Goal: Task Accomplishment & Management: Manage account settings

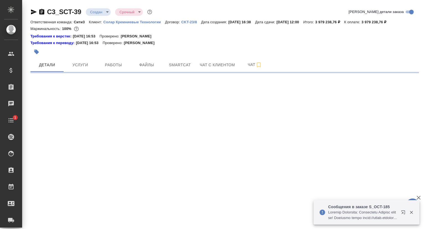
select select "RU"
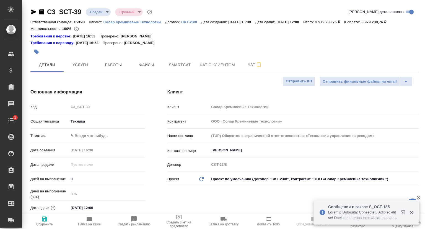
type textarea "x"
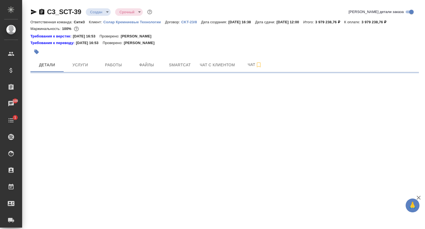
select select "RU"
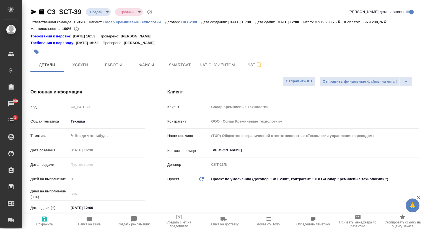
type textarea "x"
drag, startPoint x: 82, startPoint y: 13, endPoint x: 49, endPoint y: 11, distance: 33.5
click at [49, 11] on div "C3_SCT-39 Создан new Срочный urgent" at bounding box center [91, 11] width 123 height 9
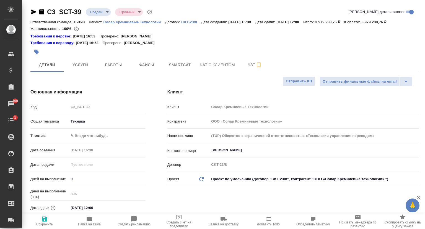
type textarea "x"
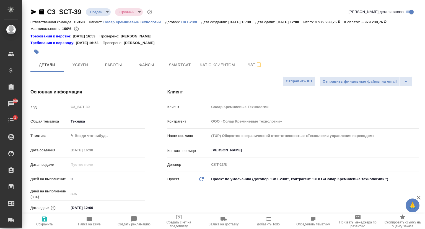
type textarea "x"
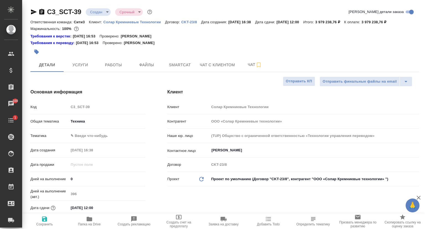
type textarea "x"
click at [79, 67] on span "Услуги" at bounding box center [80, 64] width 27 height 7
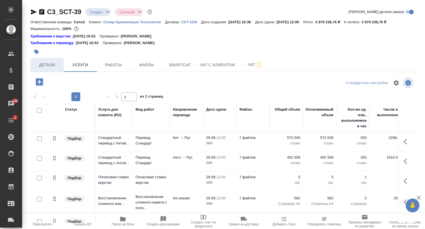
click at [49, 63] on span "Детали" at bounding box center [47, 64] width 27 height 7
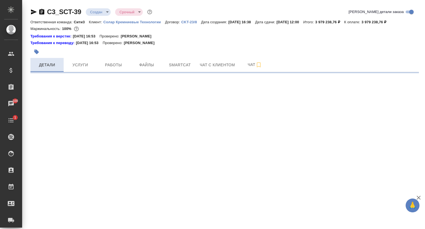
select select "RU"
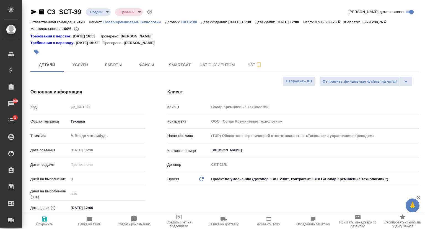
type textarea "x"
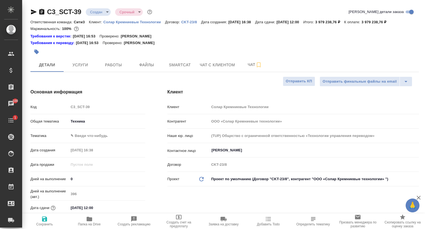
type textarea "x"
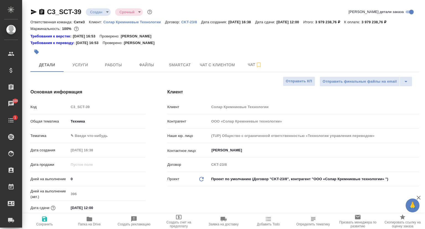
type textarea "x"
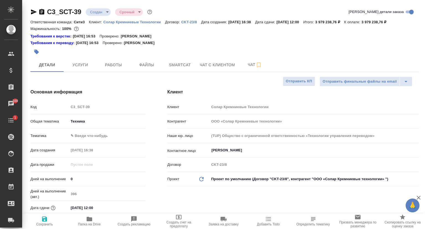
type textarea "x"
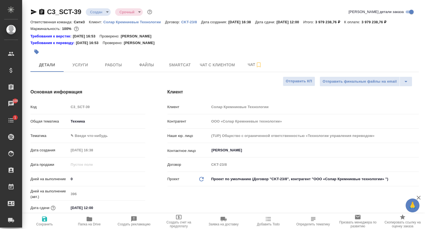
type textarea "x"
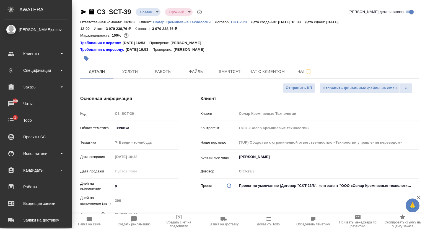
type textarea "x"
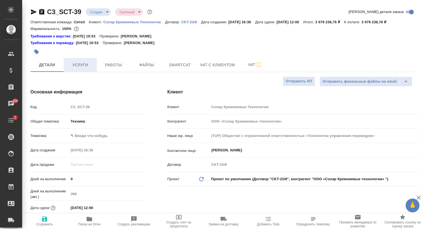
click at [92, 68] on span "Услуги" at bounding box center [80, 64] width 27 height 7
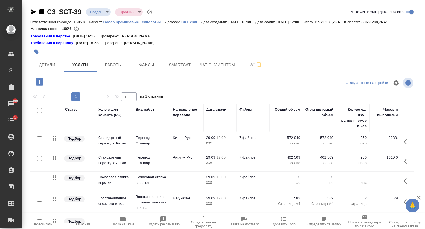
click at [130, 23] on p "Солар Кремниевые Технологии" at bounding box center [135, 22] width 62 height 4
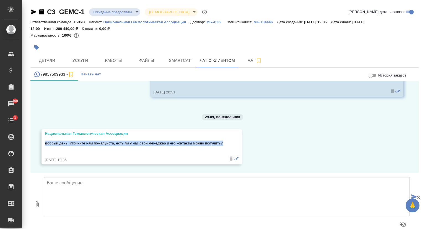
scroll to position [4653, 0]
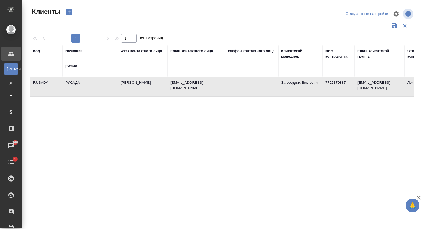
select select "RU"
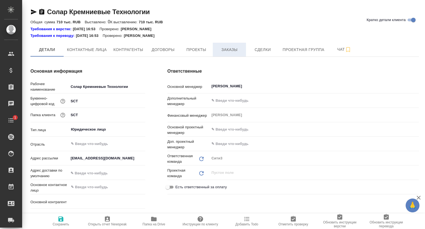
type textarea "x"
click at [238, 51] on span "Заказы" at bounding box center [229, 49] width 27 height 7
type textarea "x"
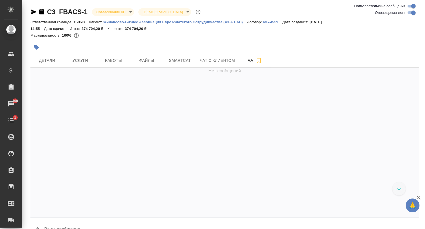
scroll to position [2695, 0]
